Goal: Task Accomplishment & Management: Manage account settings

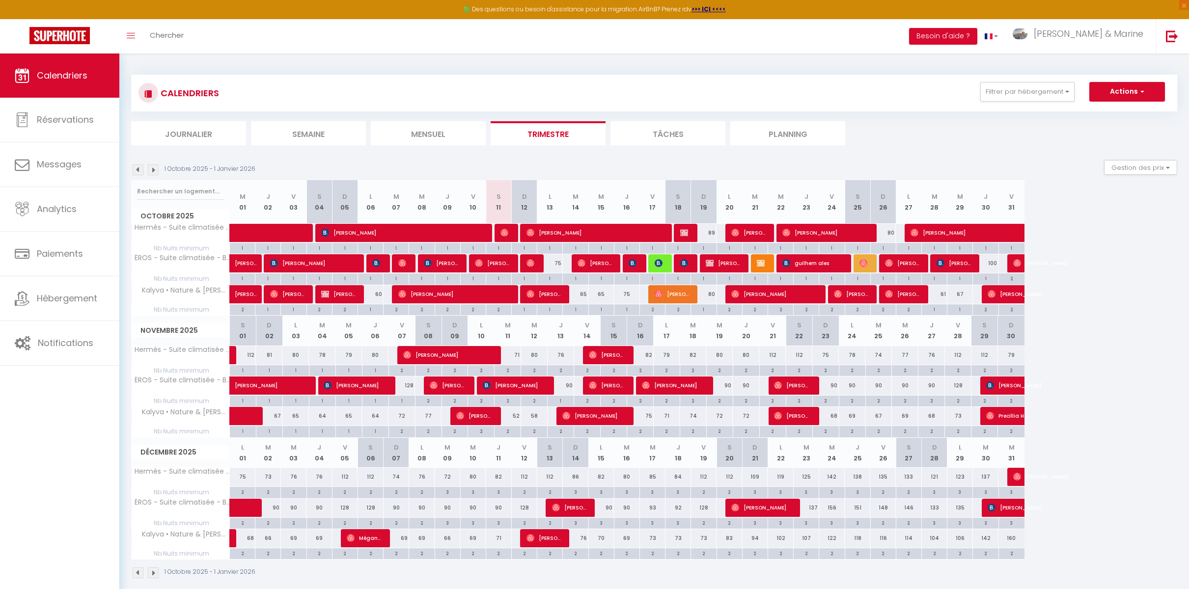
select select
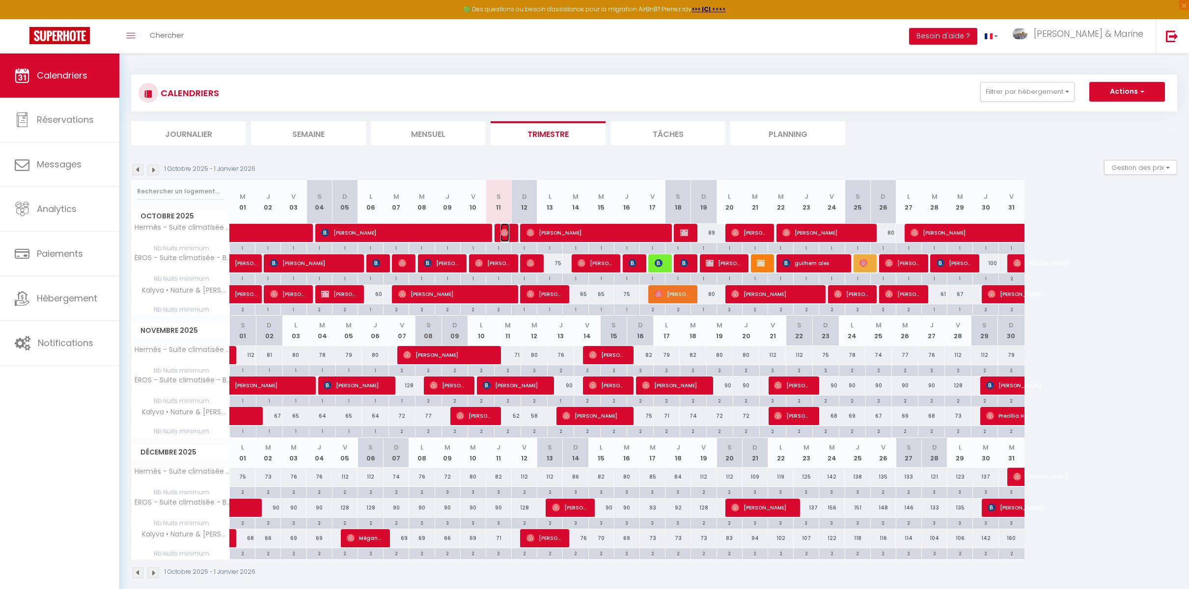
click at [509, 231] on span "[PERSON_NAME]" at bounding box center [504, 232] width 8 height 19
select select "OK"
select select "0"
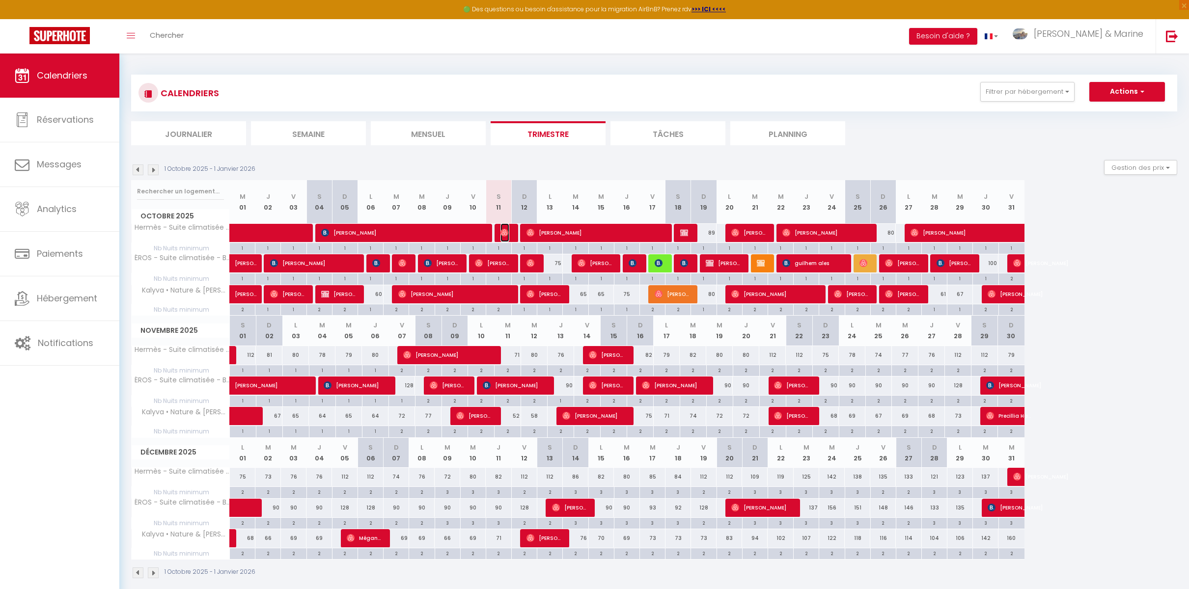
select select "1"
select select
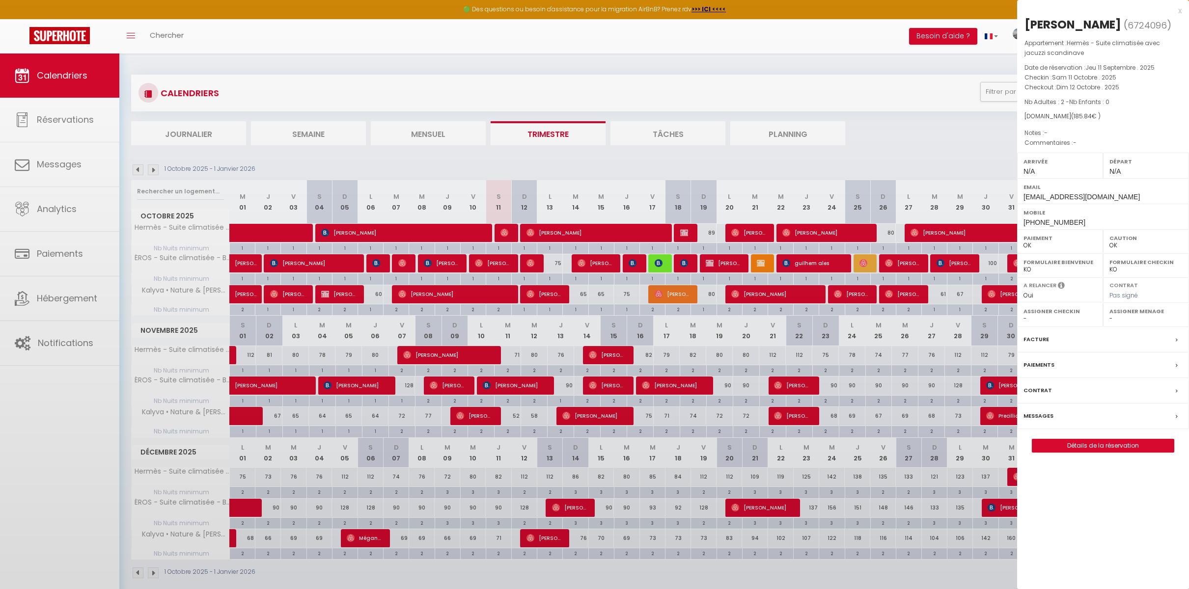
click at [509, 231] on div at bounding box center [594, 294] width 1189 height 589
select select "33758"
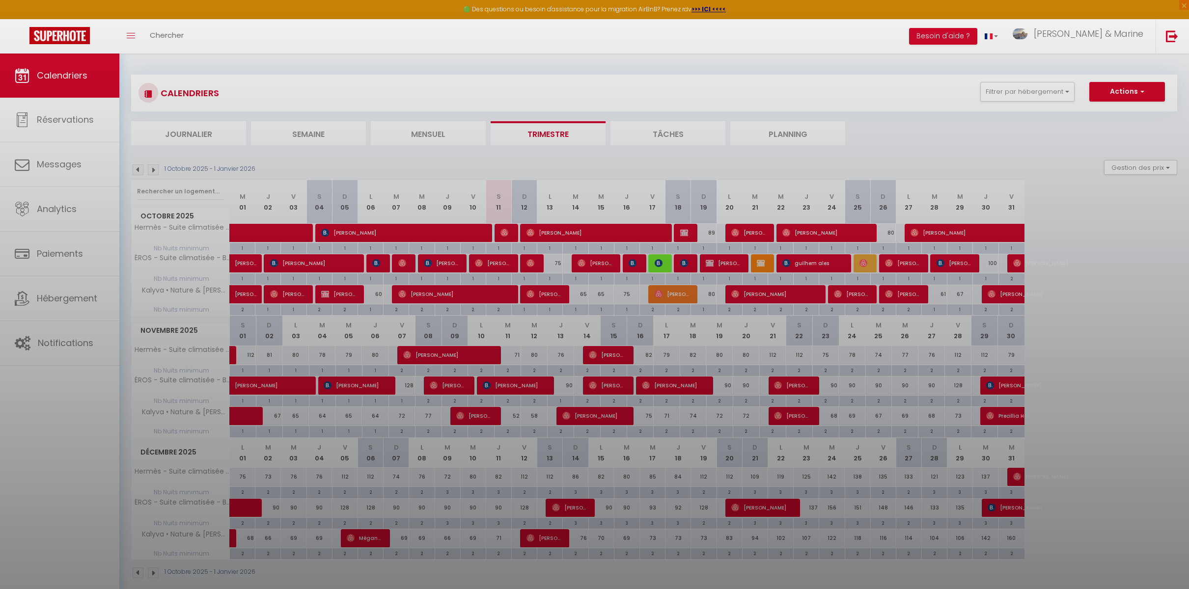
click at [509, 231] on div at bounding box center [594, 294] width 1189 height 589
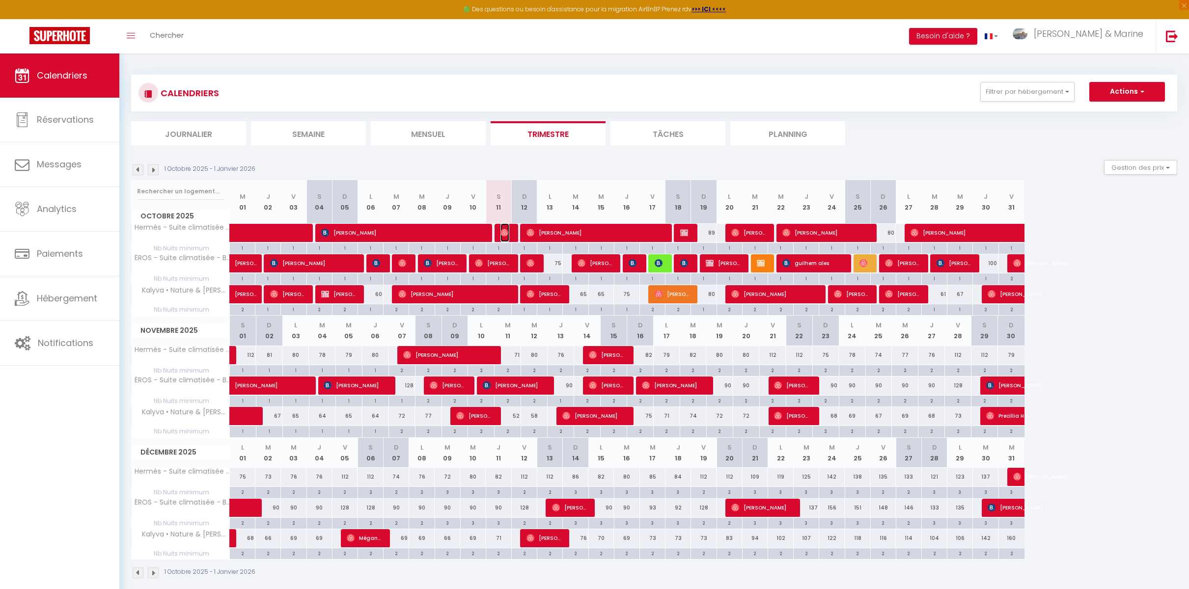
click at [509, 231] on span "[PERSON_NAME]" at bounding box center [504, 232] width 8 height 19
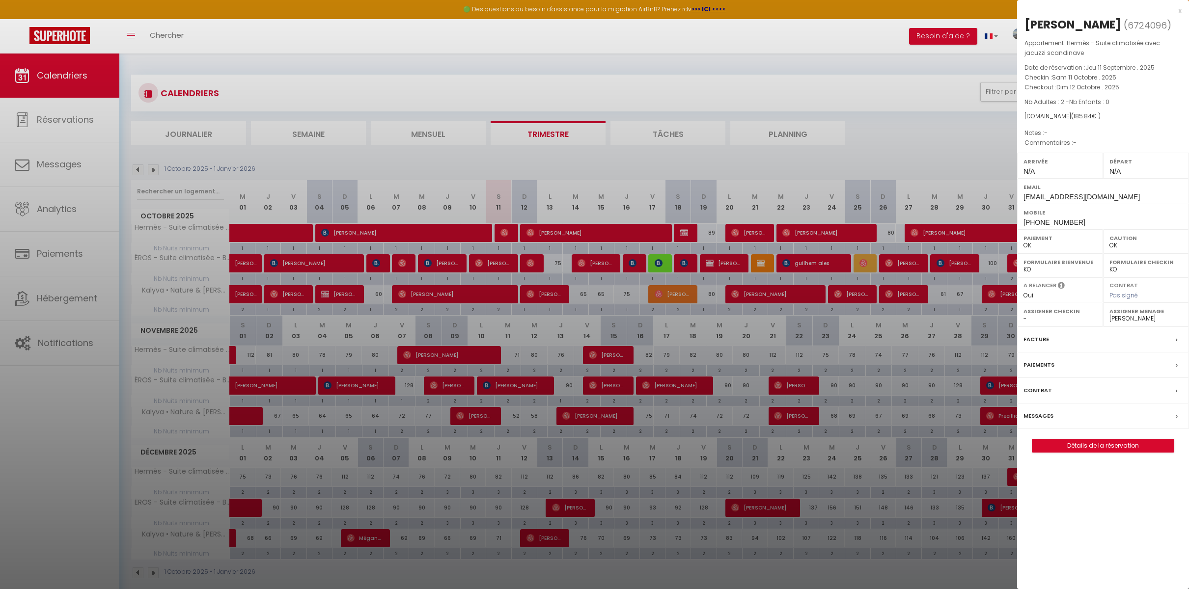
click at [506, 264] on div at bounding box center [594, 294] width 1189 height 589
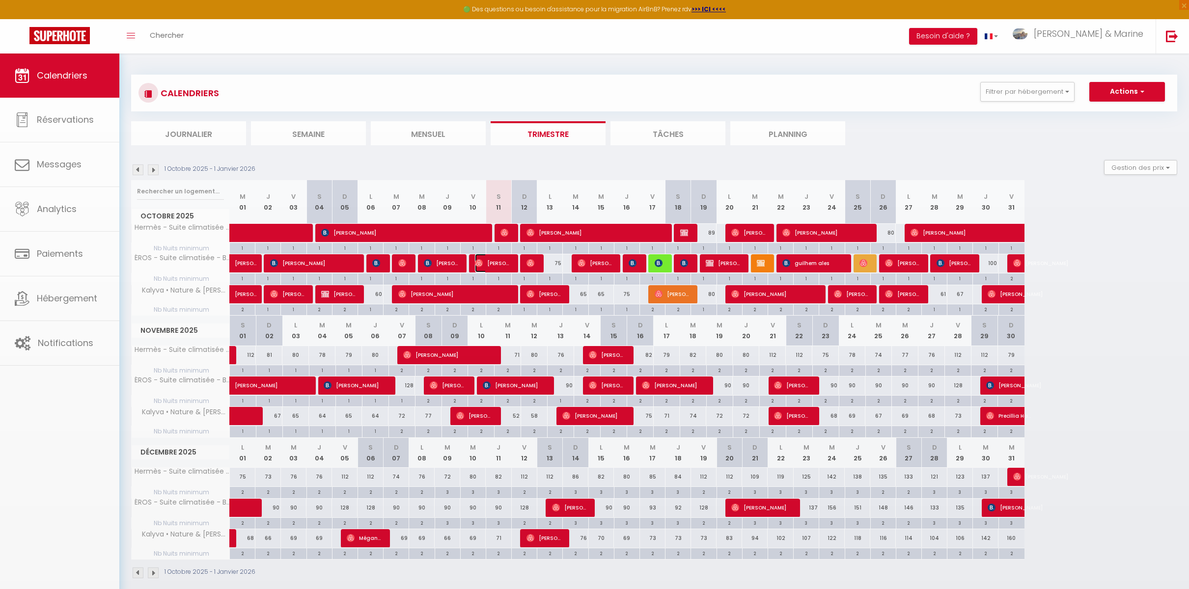
click at [506, 264] on span "[PERSON_NAME]" at bounding box center [492, 263] width 34 height 19
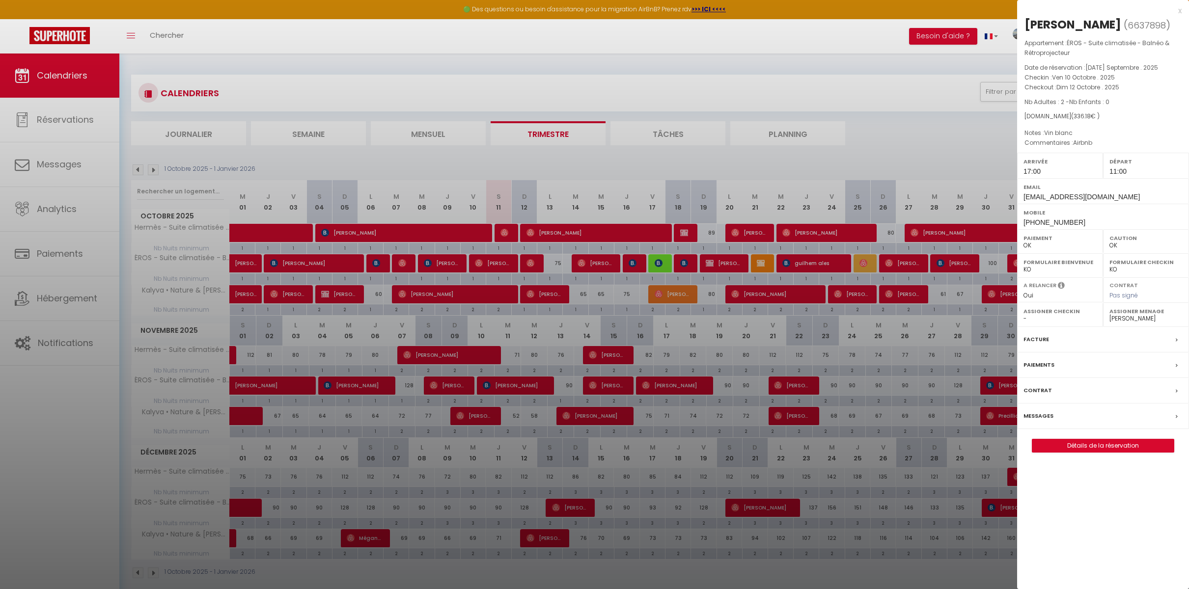
click at [602, 163] on div at bounding box center [594, 294] width 1189 height 589
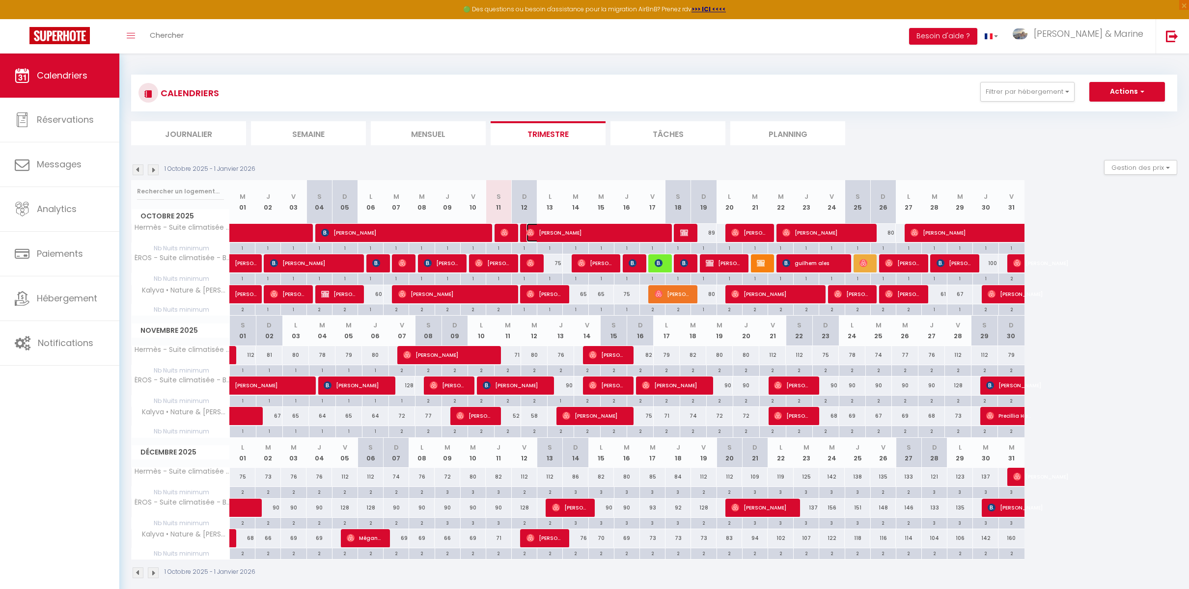
click at [600, 232] on span "[PERSON_NAME]" at bounding box center [594, 232] width 136 height 19
select select "0"
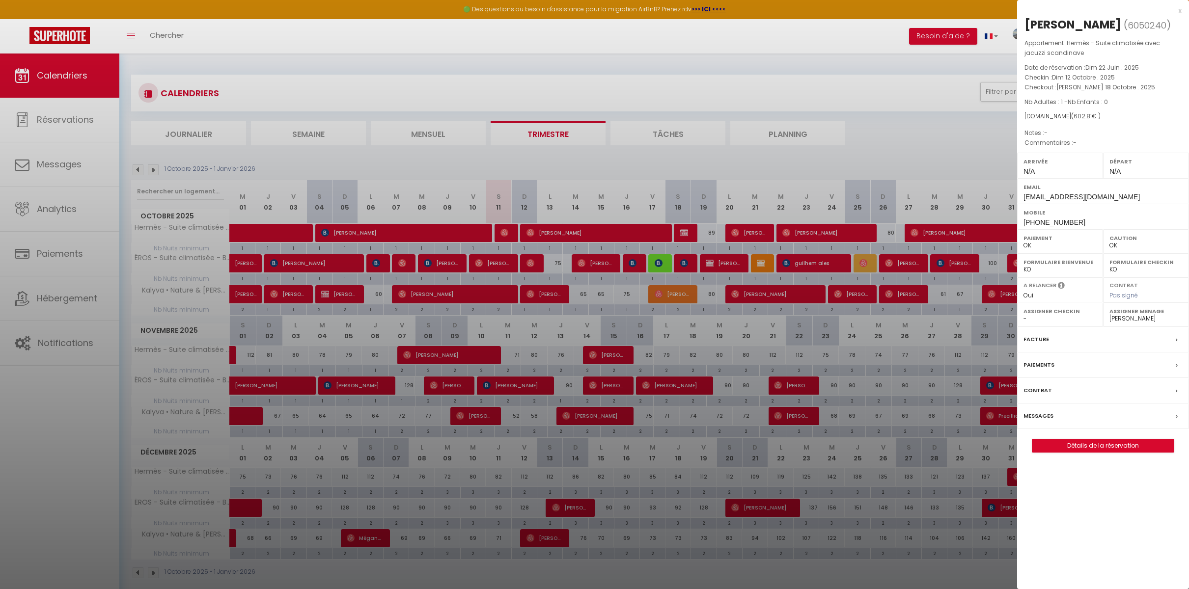
click at [887, 151] on div at bounding box center [594, 294] width 1189 height 589
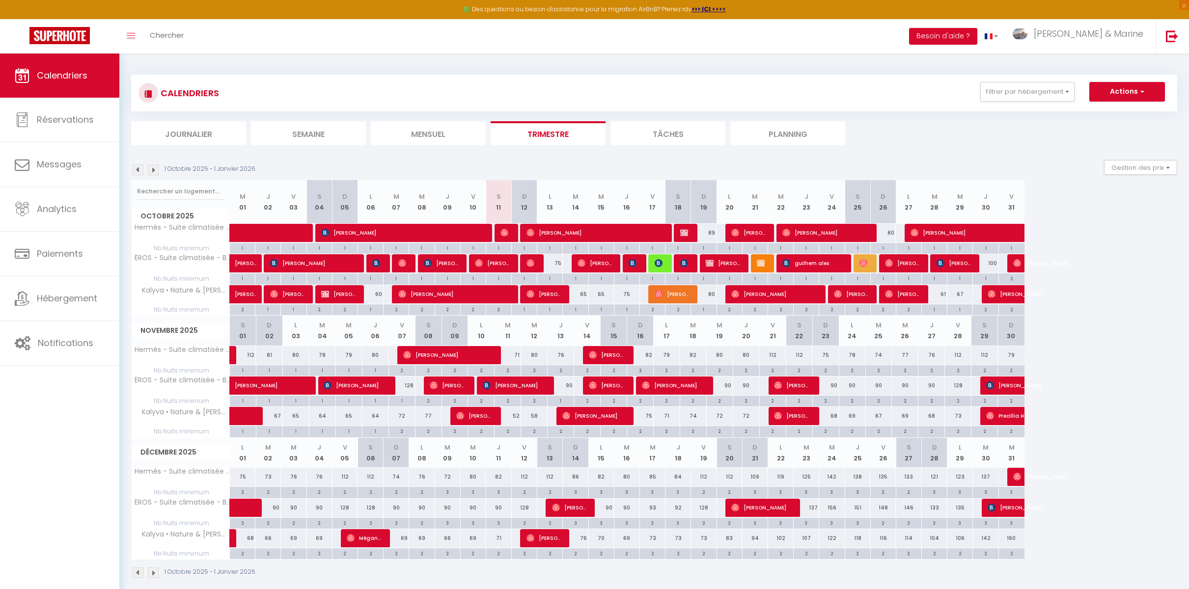
click at [936, 133] on ul "Journalier [GEOGRAPHIC_DATA] Mensuel Trimestre Tâches Planning" at bounding box center [654, 133] width 1046 height 24
